Goal: Information Seeking & Learning: Learn about a topic

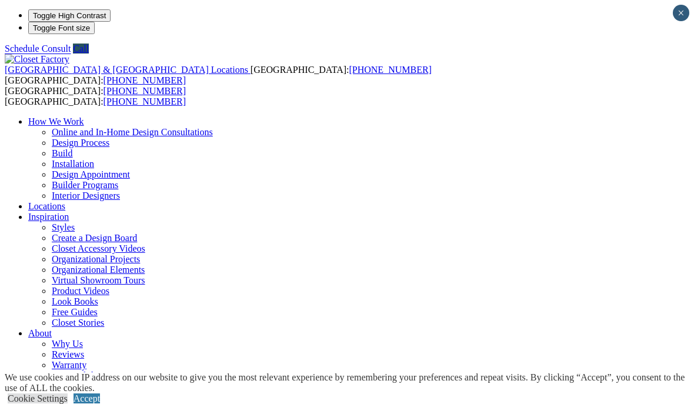
click at [100, 393] on link "Accept" at bounding box center [86, 398] width 26 height 10
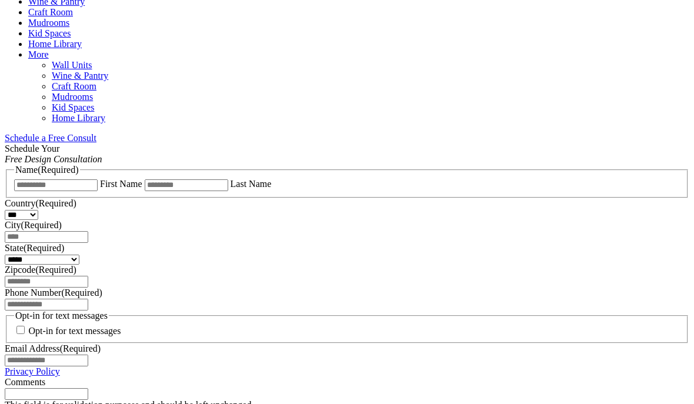
scroll to position [652, 0]
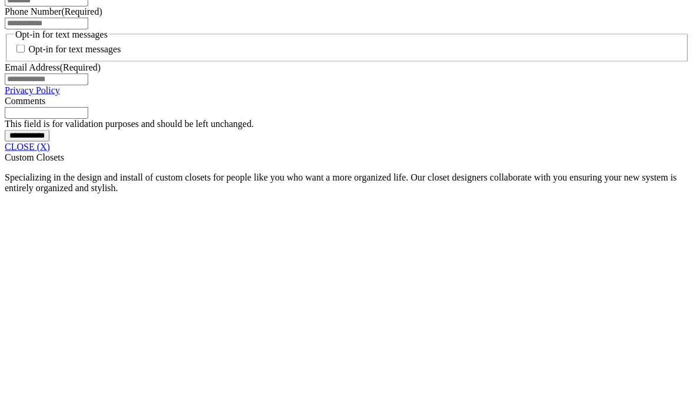
scroll to position [939, 0]
click at [50, 151] on link "CLOSE (X)" at bounding box center [27, 146] width 45 height 10
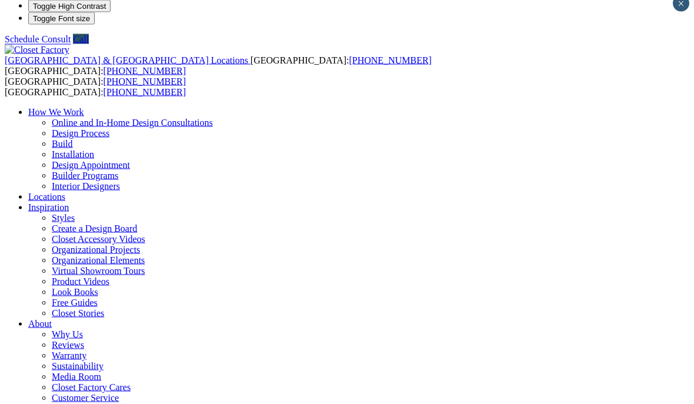
scroll to position [0, 0]
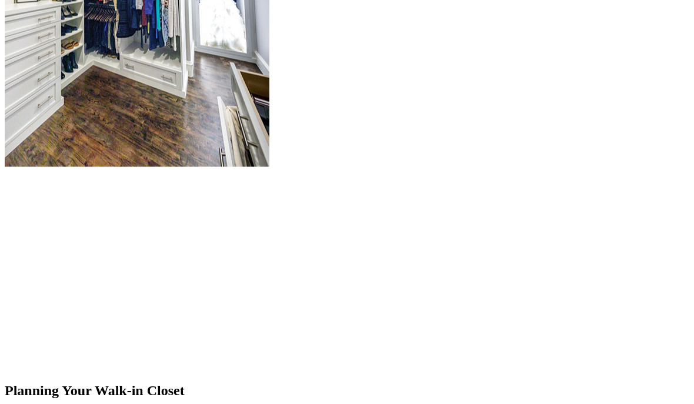
scroll to position [1505, 0]
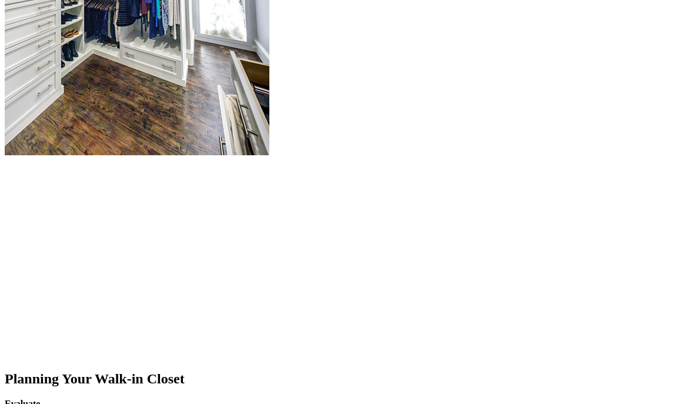
scroll to position [1514, 0]
